Goal: Book appointment/travel/reservation

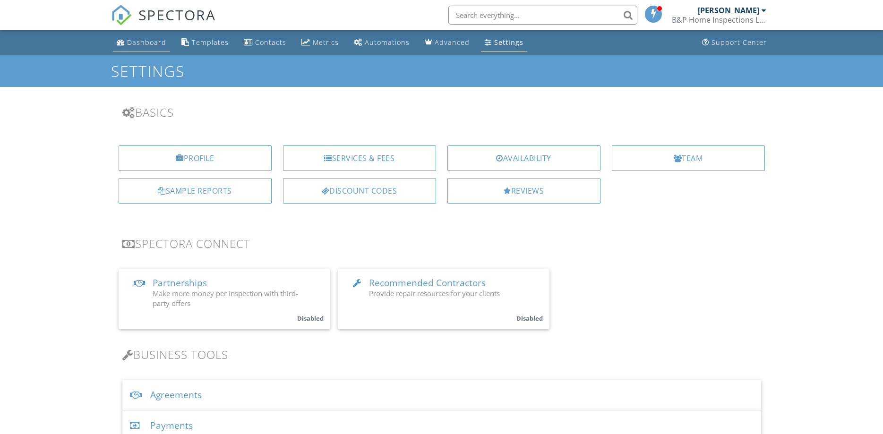
click at [129, 42] on div "Dashboard" at bounding box center [146, 42] width 39 height 9
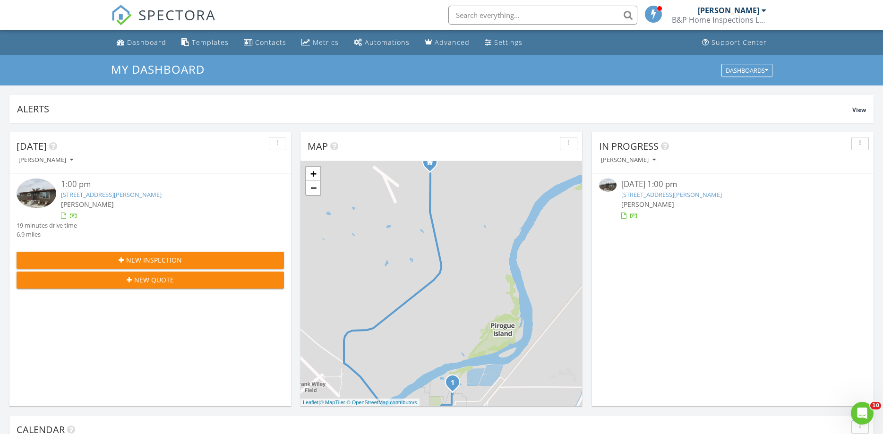
click at [88, 192] on link "[STREET_ADDRESS][PERSON_NAME]" at bounding box center [111, 194] width 101 height 9
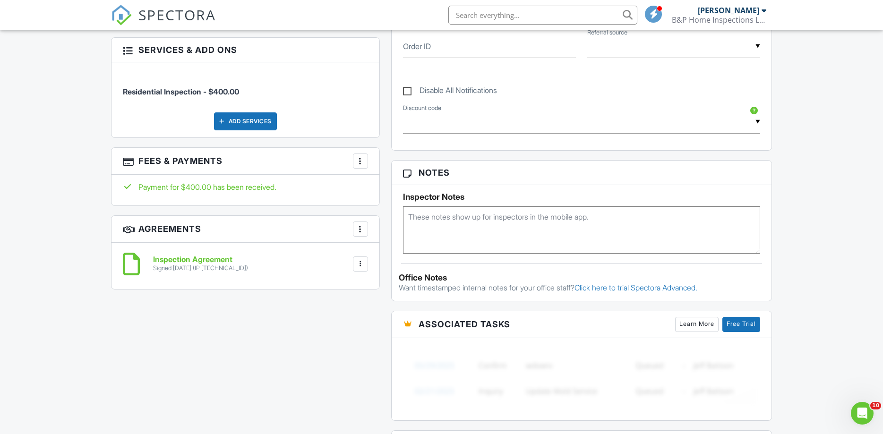
click at [174, 259] on h6 "Inspection Agreement" at bounding box center [200, 260] width 95 height 9
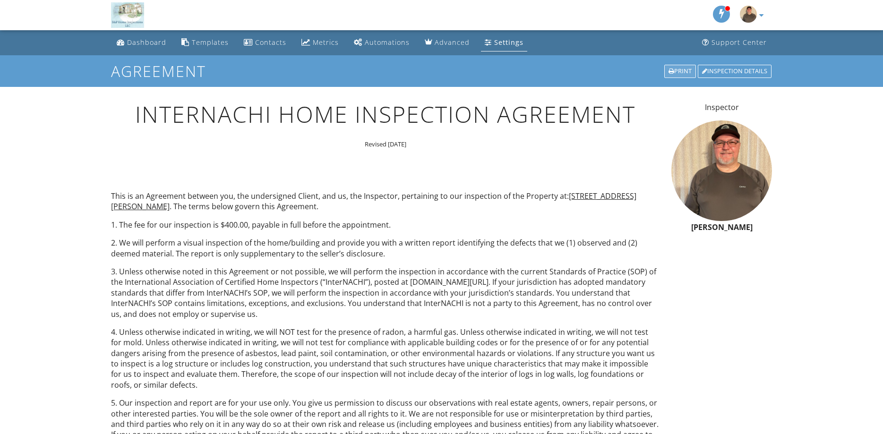
click at [682, 68] on div "Print" at bounding box center [680, 71] width 32 height 13
click at [148, 41] on div "Dashboard" at bounding box center [146, 42] width 39 height 9
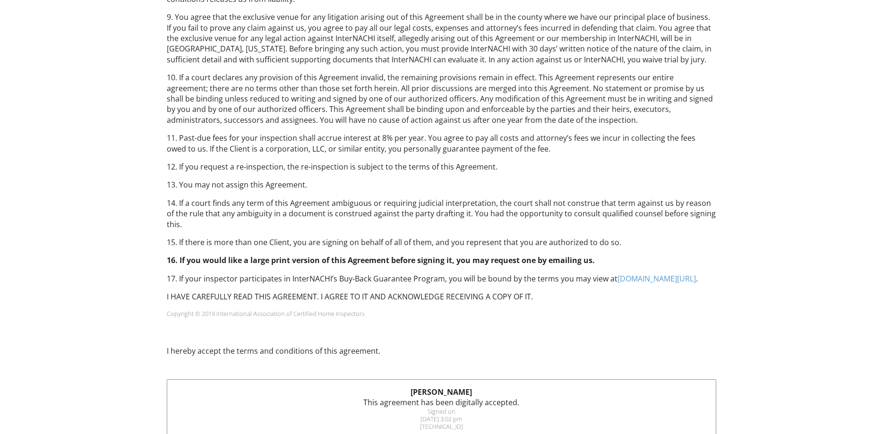
scroll to position [567, 0]
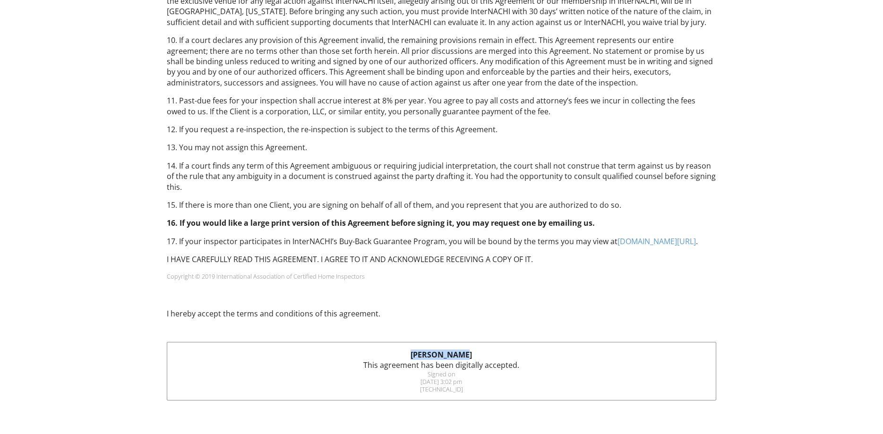
drag, startPoint x: 468, startPoint y: 343, endPoint x: 418, endPoint y: 341, distance: 50.1
click at [418, 343] on div "Jaci Willson This agreement has been digitally accepted. Signed on 08/26/2025 3…" at bounding box center [441, 372] width 549 height 58
copy strong "Jaci Willson"
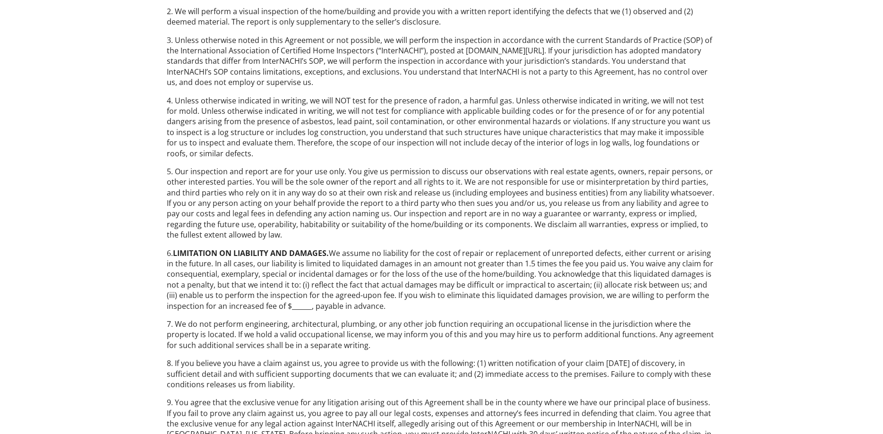
scroll to position [0, 0]
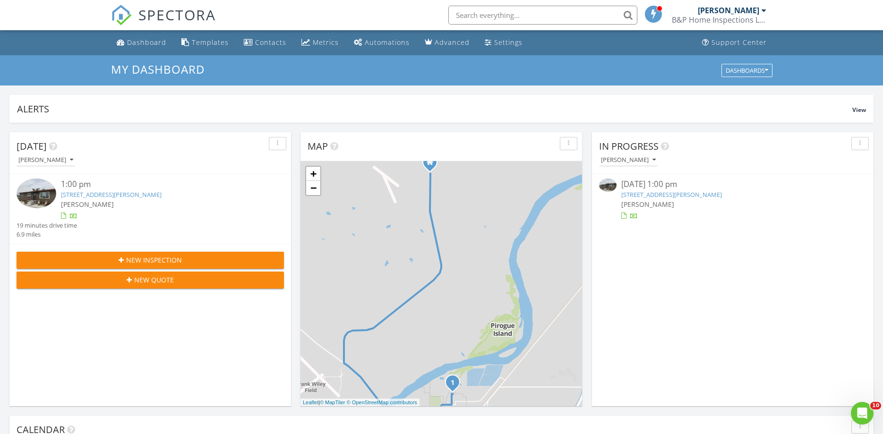
click at [92, 191] on link "2003 Rivenes St, Miles City, MT 59301" at bounding box center [111, 194] width 101 height 9
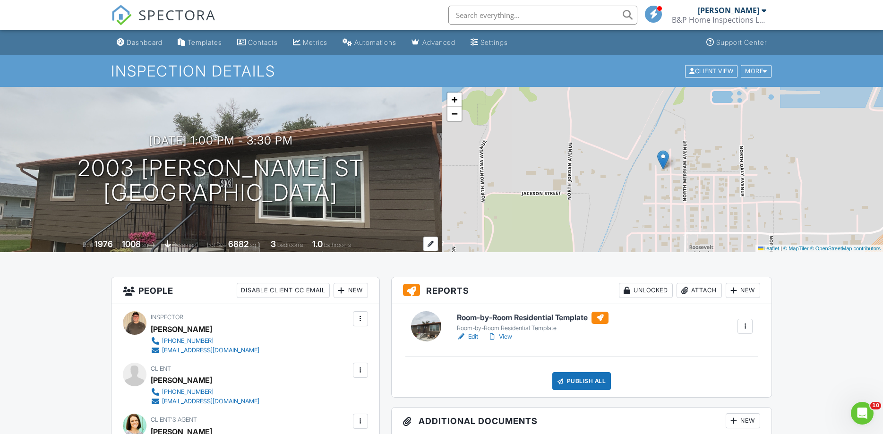
scroll to position [145, 0]
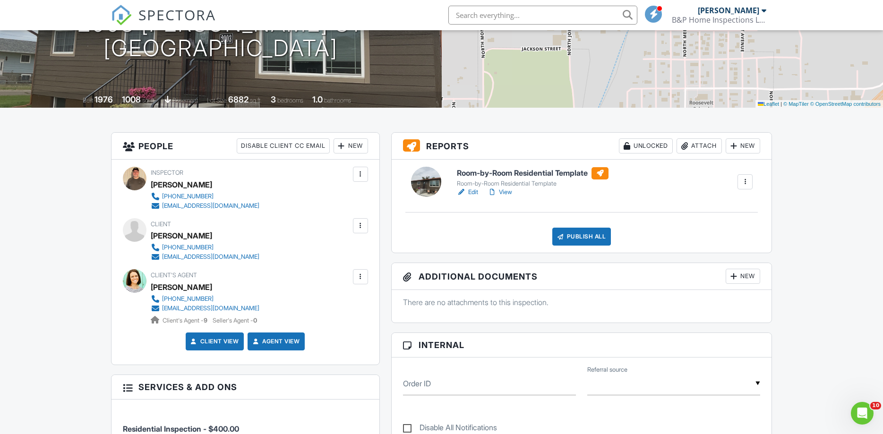
click at [473, 191] on link "Edit" at bounding box center [467, 192] width 21 height 9
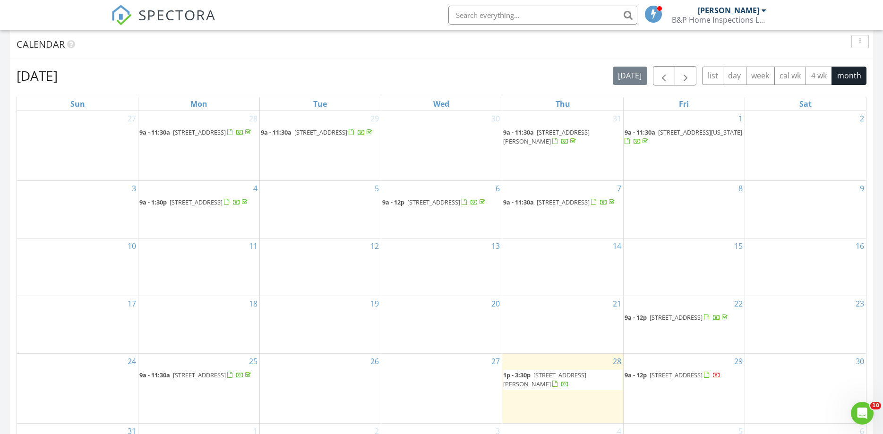
scroll to position [241, 0]
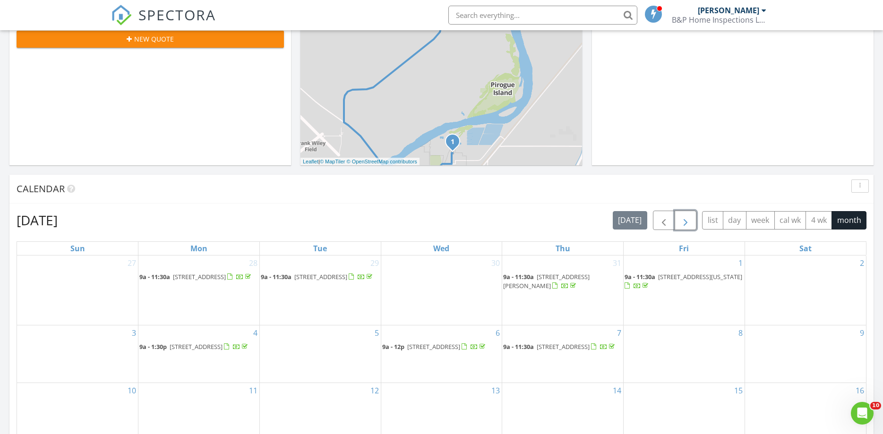
click at [686, 218] on span "button" at bounding box center [685, 220] width 11 height 11
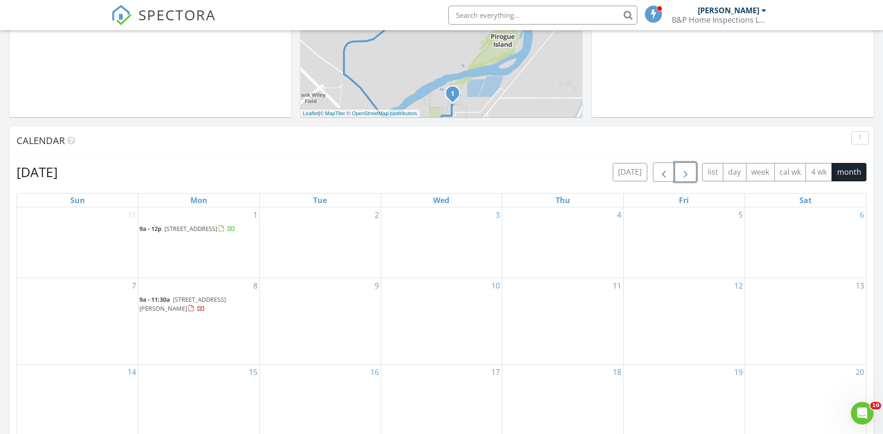
scroll to position [193, 0]
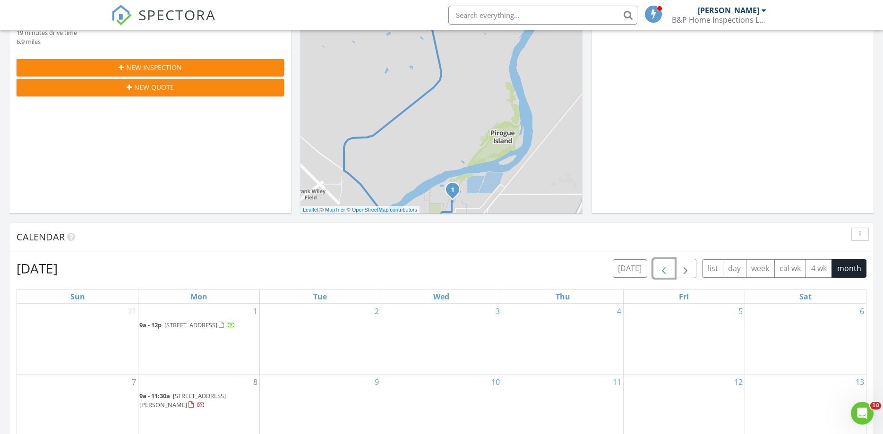
click at [656, 267] on button "button" at bounding box center [664, 268] width 22 height 19
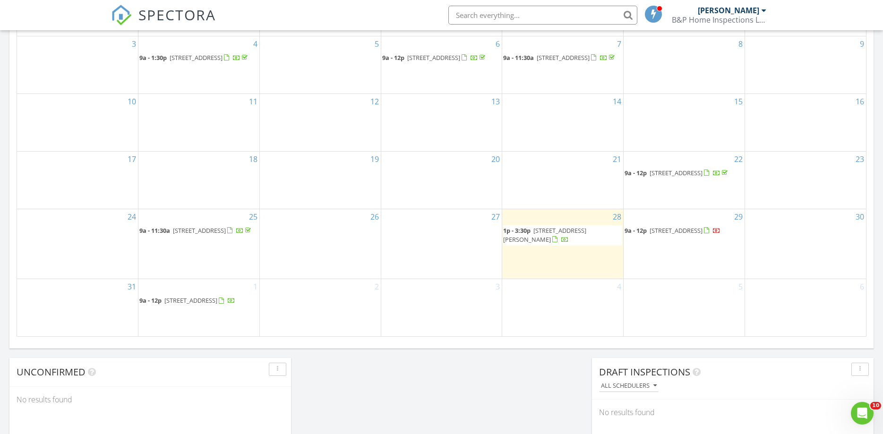
scroll to position [578, 0]
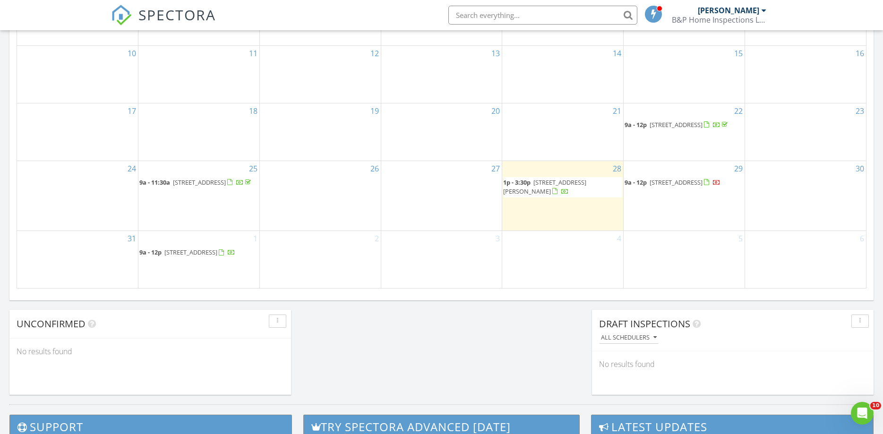
click at [666, 182] on span "130 Neu Vu Ave, Miles City 59301" at bounding box center [676, 182] width 53 height 9
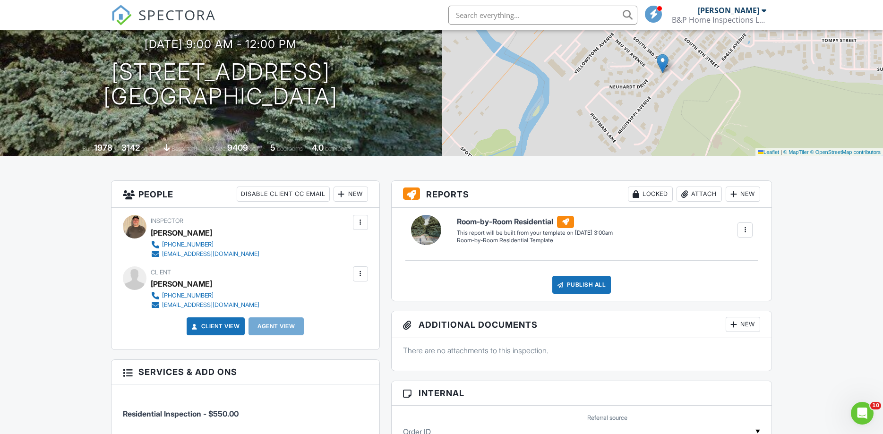
scroll to position [48, 0]
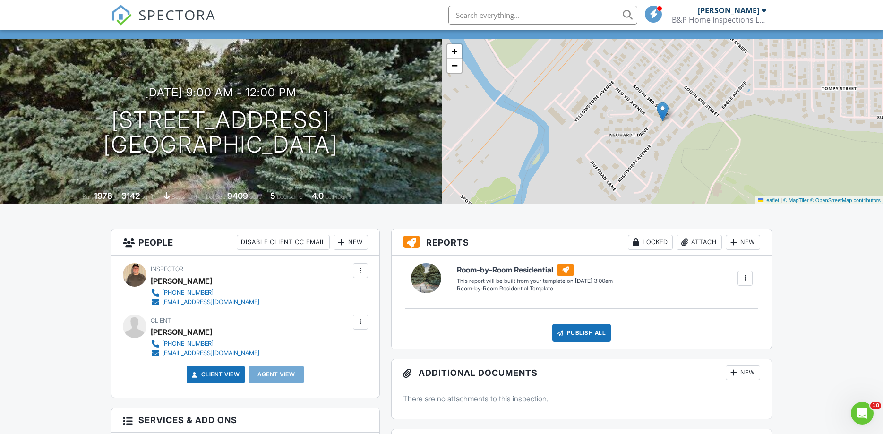
click at [742, 275] on div at bounding box center [744, 278] width 9 height 9
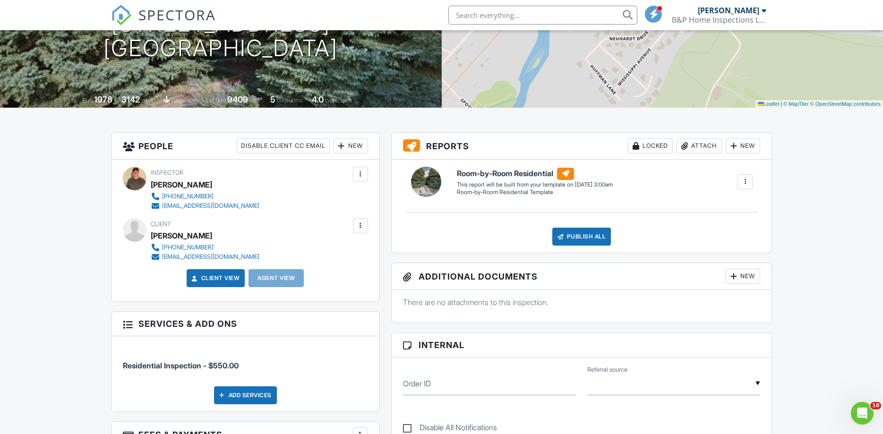
scroll to position [0, 0]
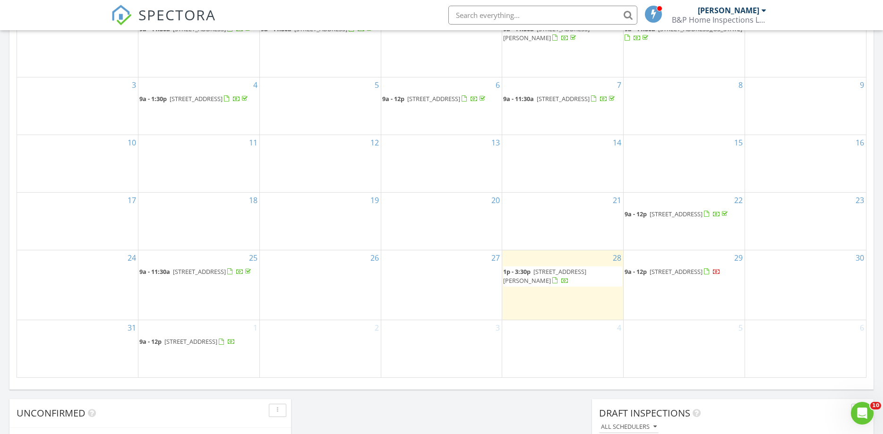
scroll to position [344, 0]
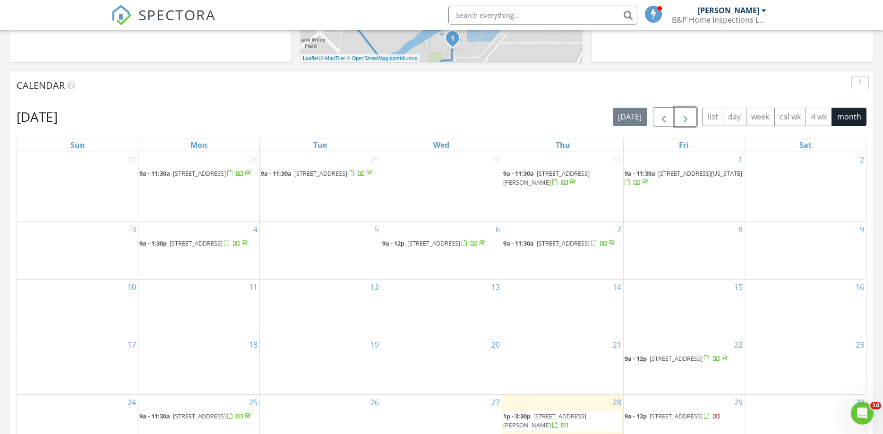
click at [686, 120] on span "button" at bounding box center [685, 117] width 11 height 11
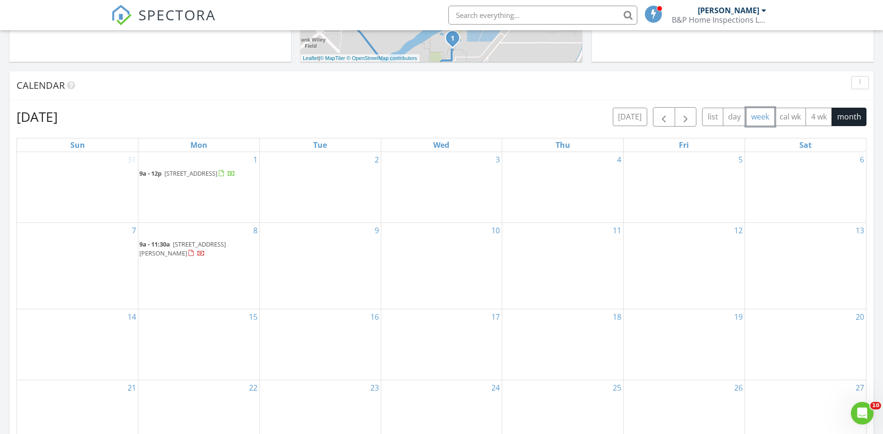
click at [755, 117] on button "week" at bounding box center [760, 117] width 29 height 18
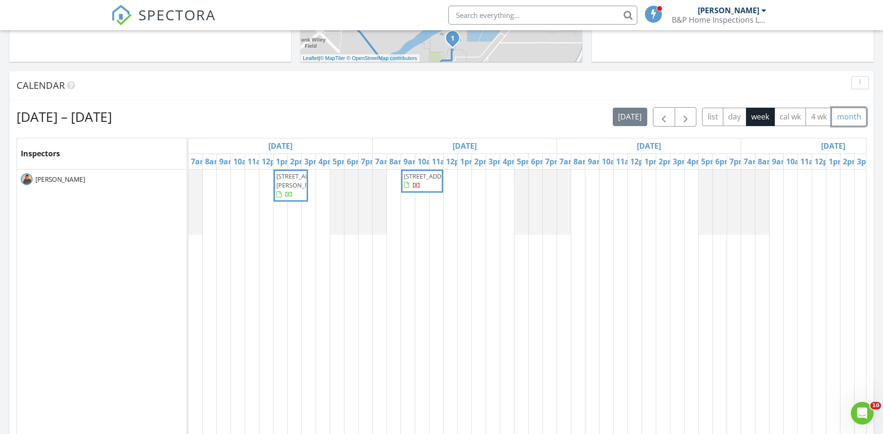
click at [854, 120] on button "month" at bounding box center [849, 117] width 35 height 18
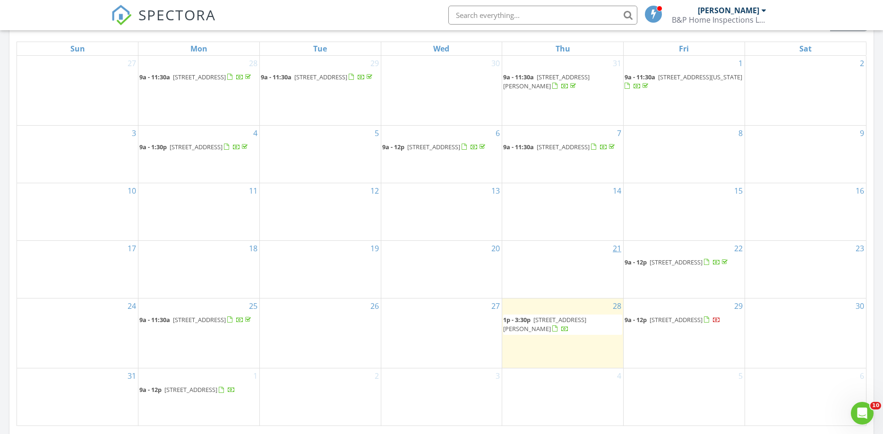
scroll to position [489, 0]
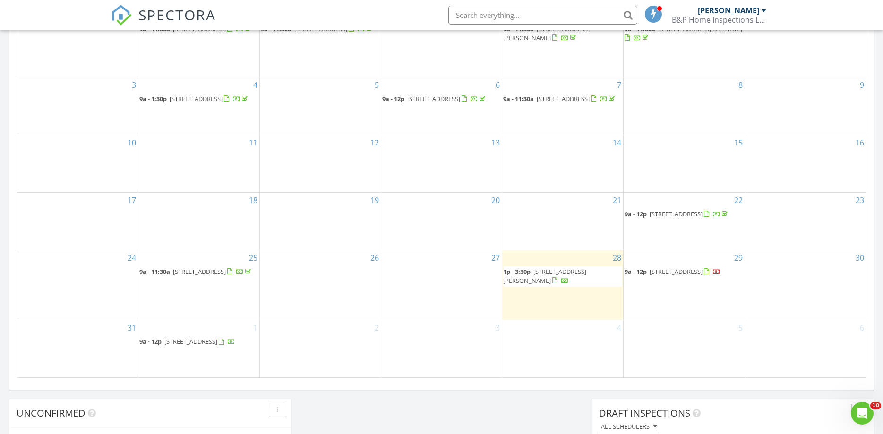
click at [666, 270] on span "130 Neu Vu Ave, Miles City 59301" at bounding box center [676, 271] width 53 height 9
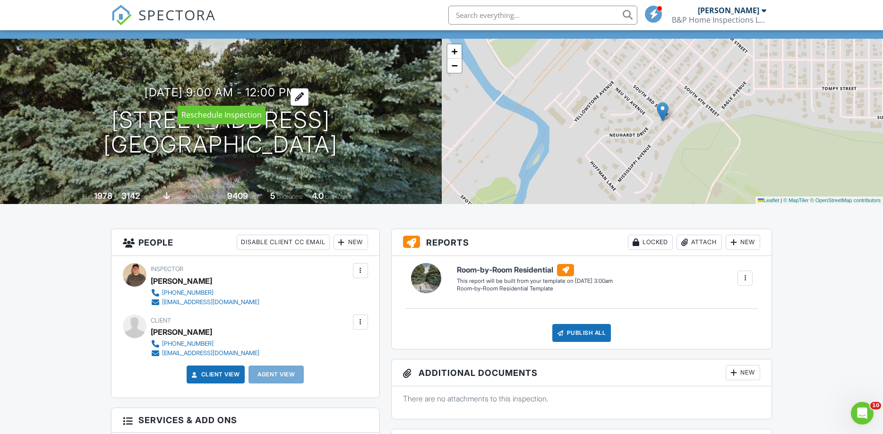
click at [182, 91] on h3 "[DATE] 9:00 am - 12:00 pm" at bounding box center [221, 92] width 152 height 13
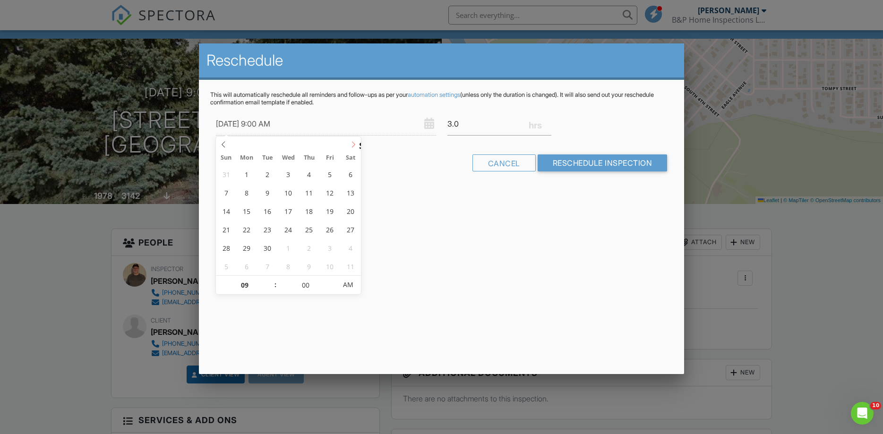
click at [351, 145] on icon at bounding box center [353, 144] width 7 height 7
type input "[DATE] 9:00 AM"
click at [591, 161] on input "Reschedule Inspection" at bounding box center [603, 163] width 130 height 17
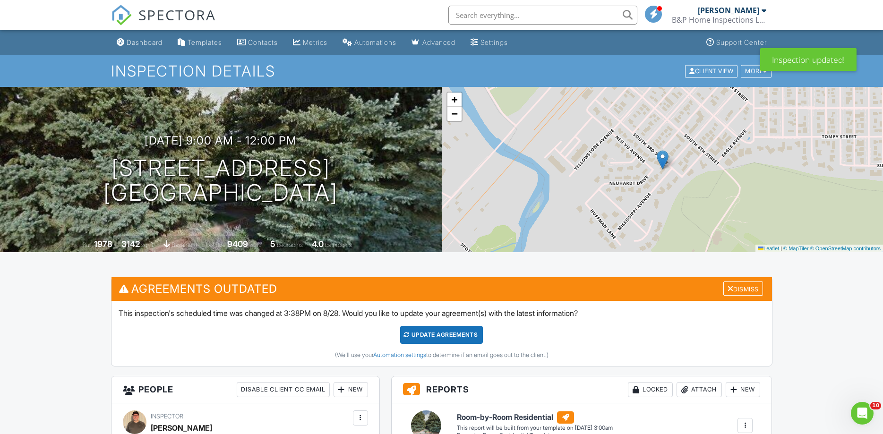
click at [432, 331] on div "Update Agreements" at bounding box center [441, 335] width 83 height 18
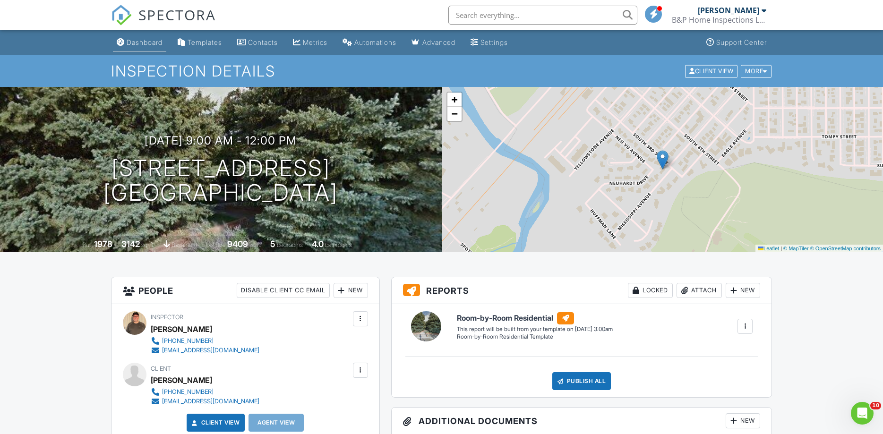
click at [146, 34] on link "Dashboard" at bounding box center [139, 42] width 53 height 17
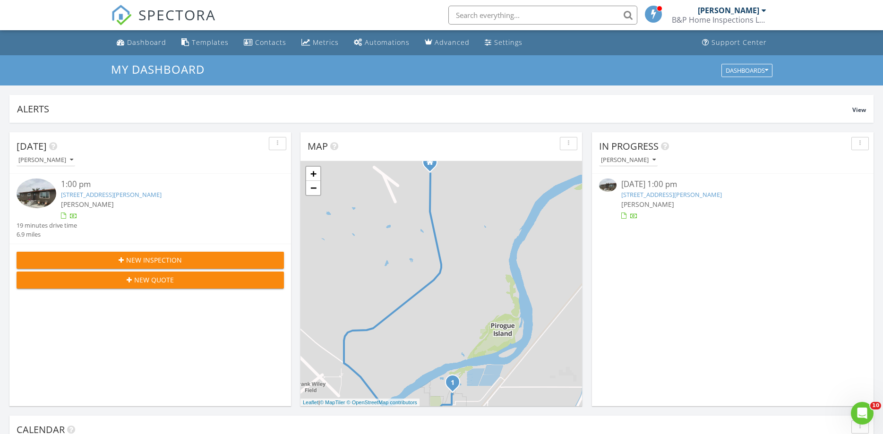
click at [118, 194] on link "2003 Rivenes St, Miles City, MT 59301" at bounding box center [111, 194] width 101 height 9
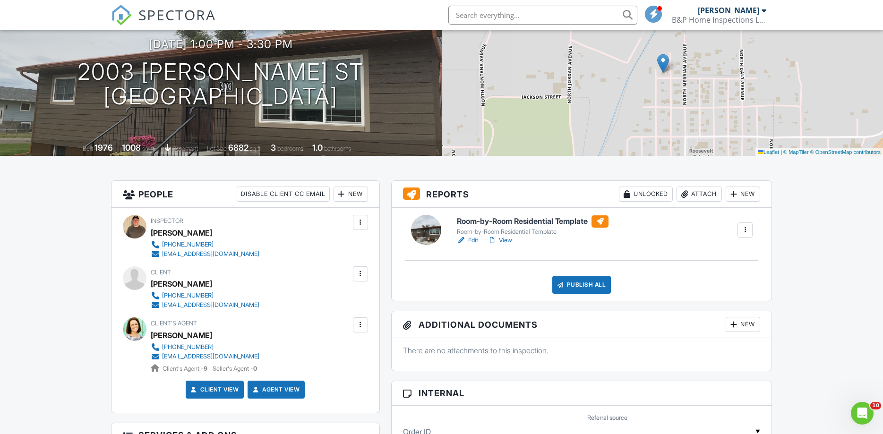
scroll to position [48, 0]
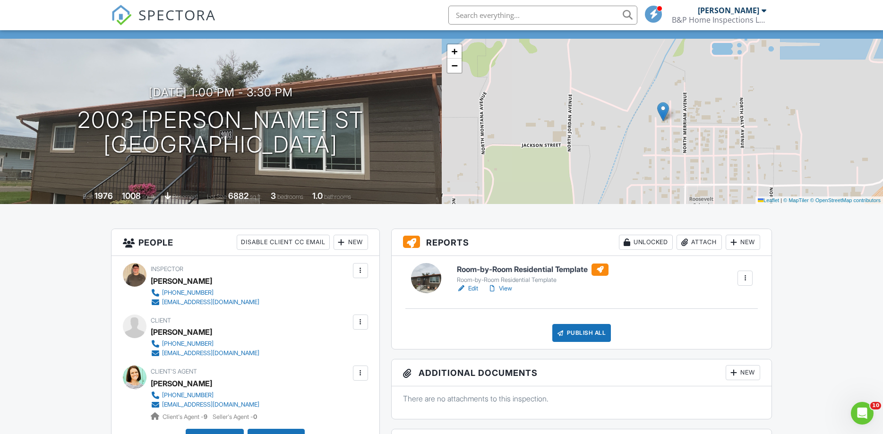
click at [473, 288] on link "Edit" at bounding box center [467, 288] width 21 height 9
